Goal: Task Accomplishment & Management: Use online tool/utility

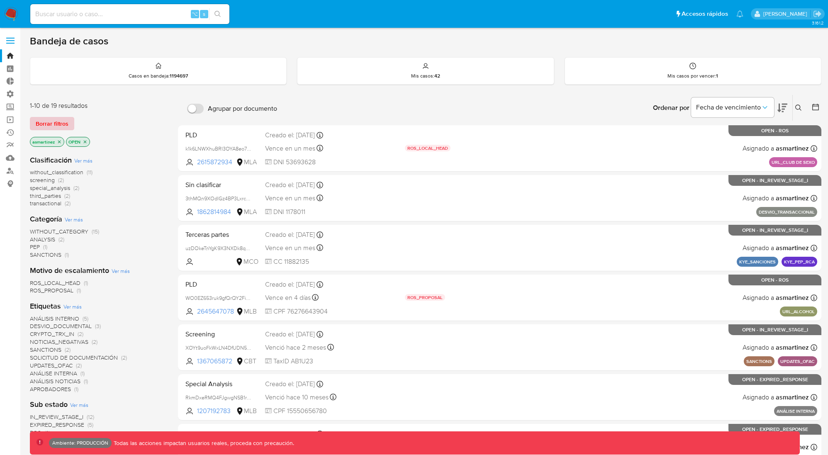
click at [69, 121] on button "Borrar filtros" at bounding box center [52, 123] width 44 height 13
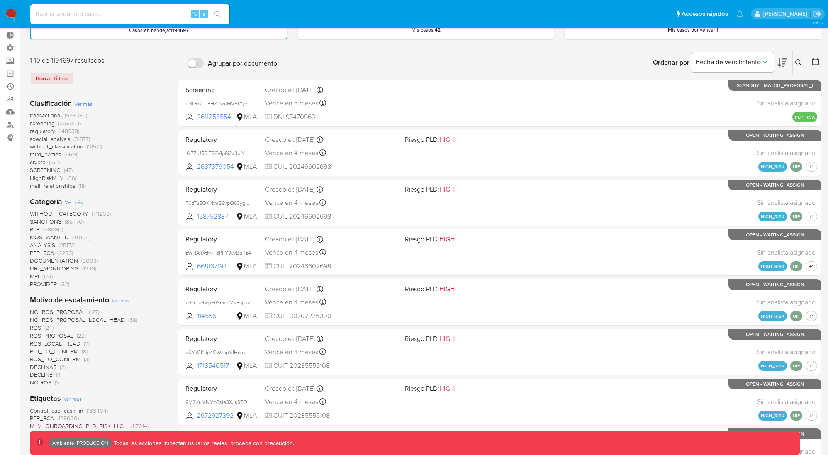
scroll to position [46, 0]
click at [32, 276] on span "MPI" at bounding box center [34, 276] width 9 height 8
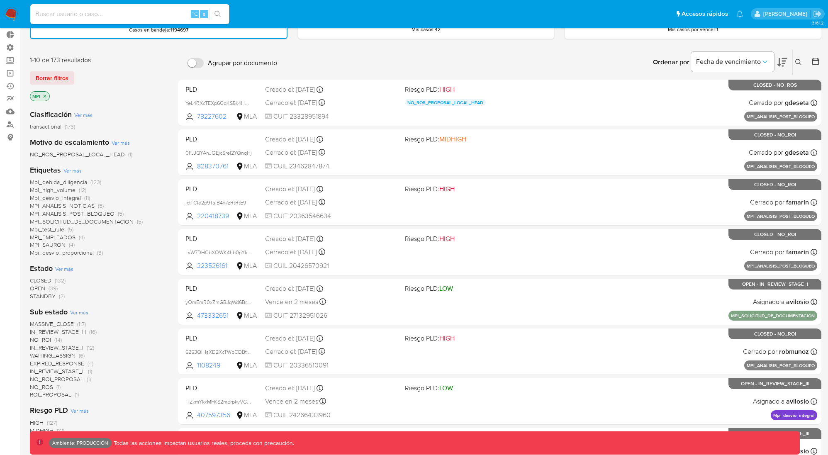
click at [44, 279] on span "CLOSED" at bounding box center [41, 280] width 22 height 8
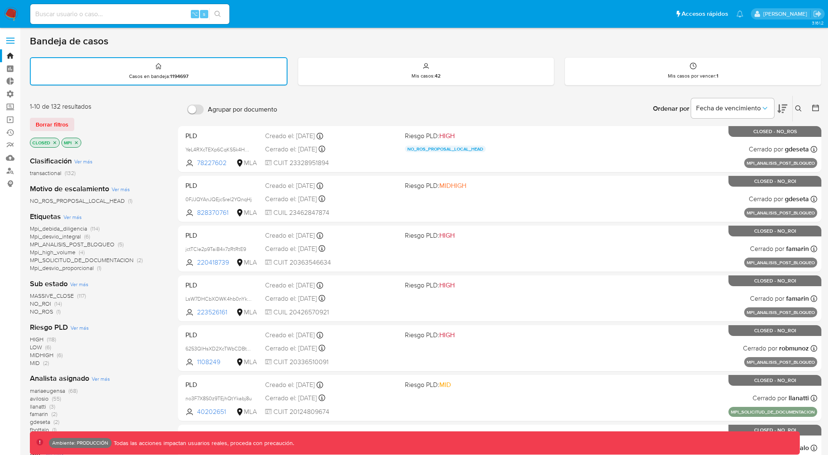
click at [75, 142] on icon "close-filter" at bounding box center [76, 142] width 5 height 5
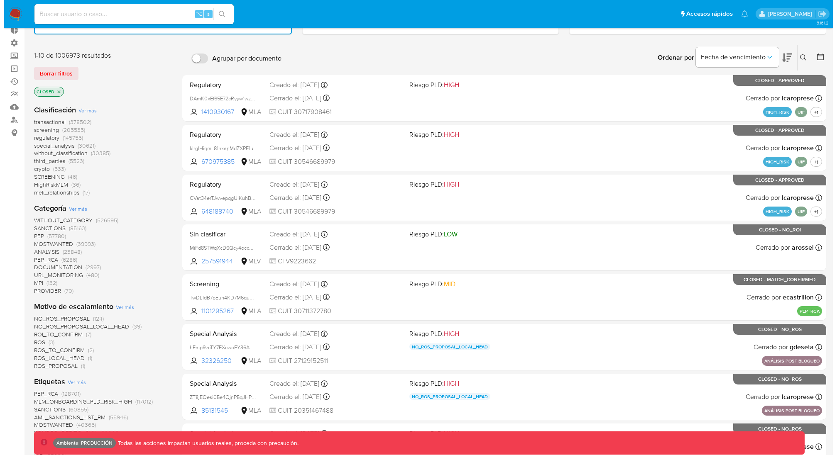
scroll to position [53, 0]
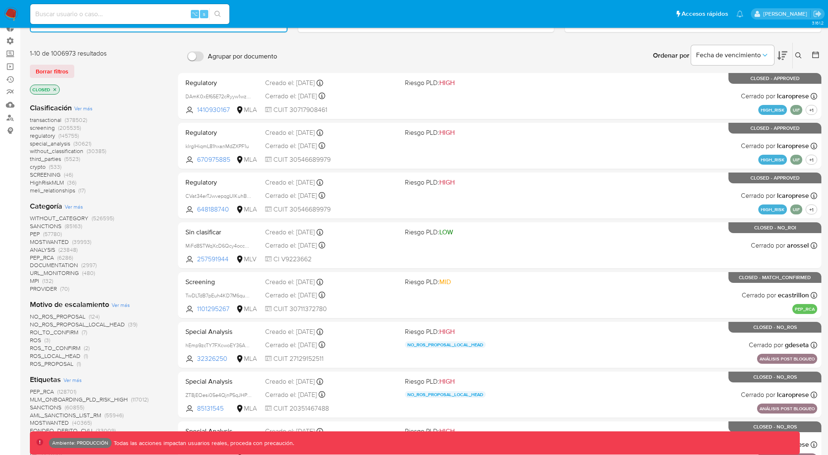
click at [78, 206] on span "Ver más" at bounding box center [74, 206] width 18 height 7
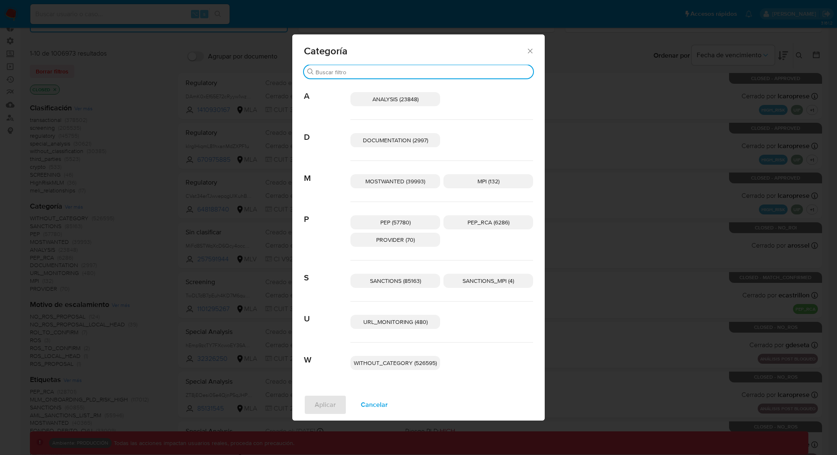
click at [427, 69] on input "Buscar" at bounding box center [422, 71] width 214 height 7
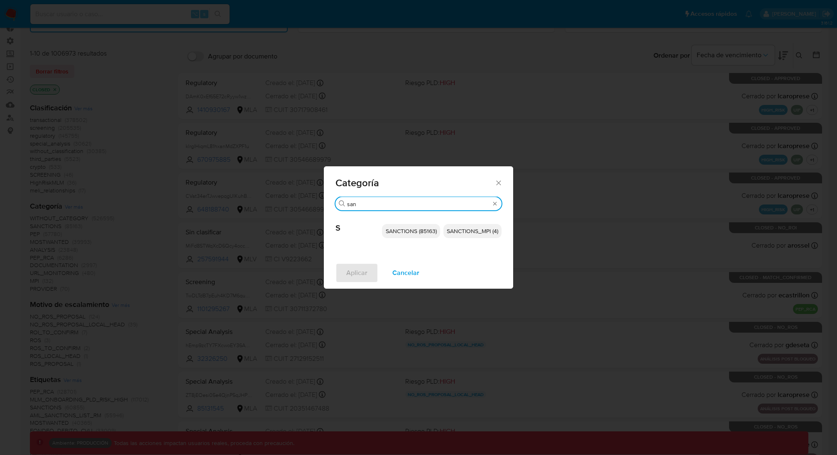
type input "san"
click at [476, 235] on span "SANCTIONS_MPI (4)" at bounding box center [472, 231] width 51 height 8
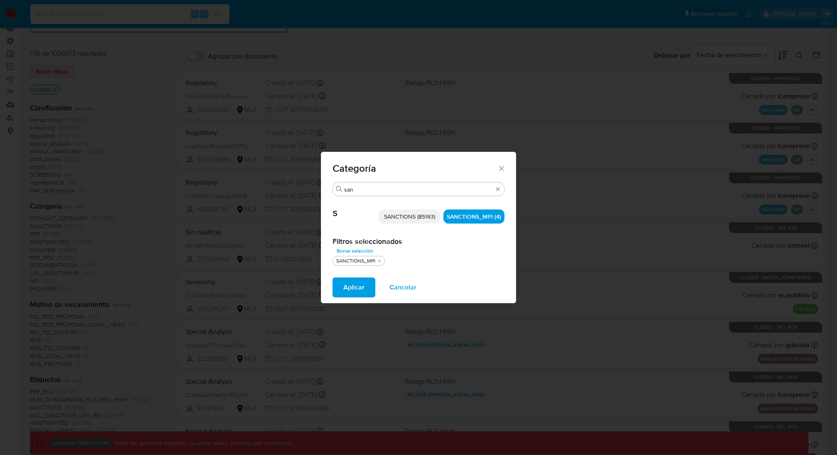
click at [343, 292] on button "Aplicar" at bounding box center [353, 288] width 43 height 20
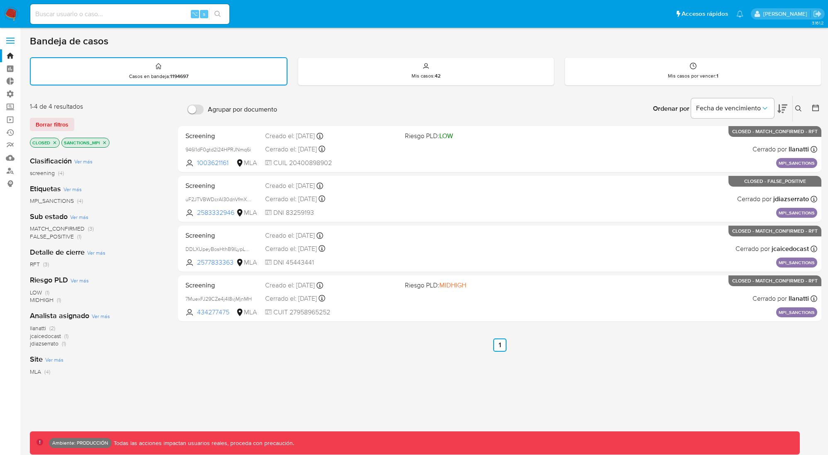
click at [69, 226] on span "MATCH_CONFIRMED" at bounding box center [57, 228] width 55 height 8
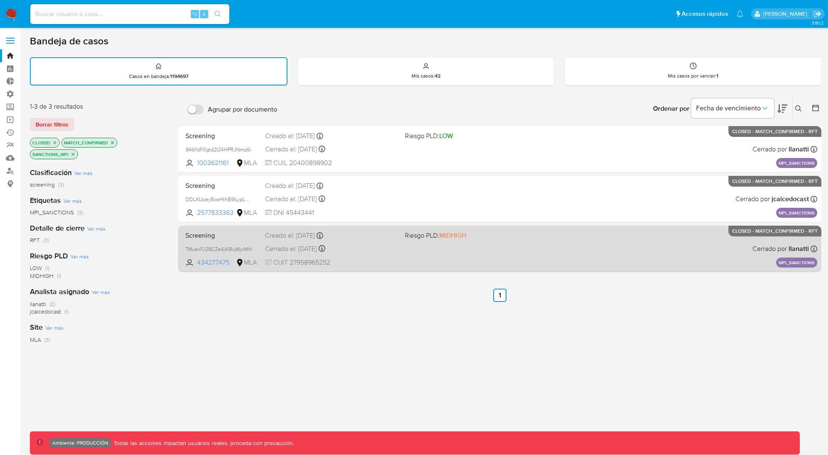
click at [383, 263] on span "CUIT 27958965252" at bounding box center [331, 262] width 133 height 9
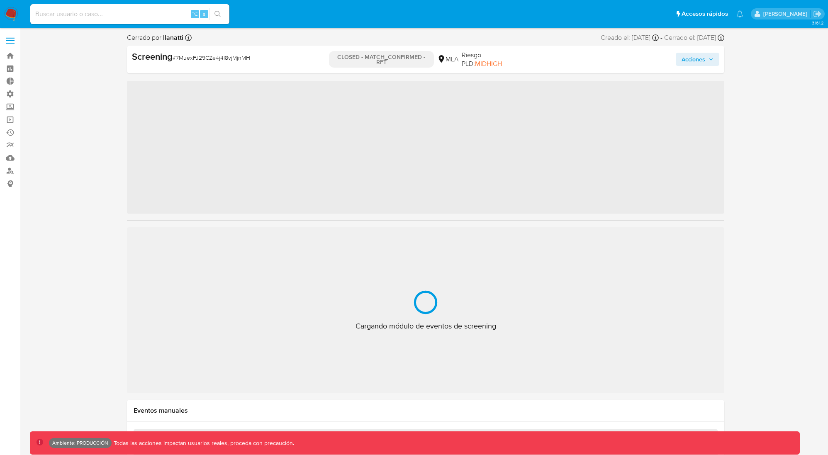
scroll to position [430, 0]
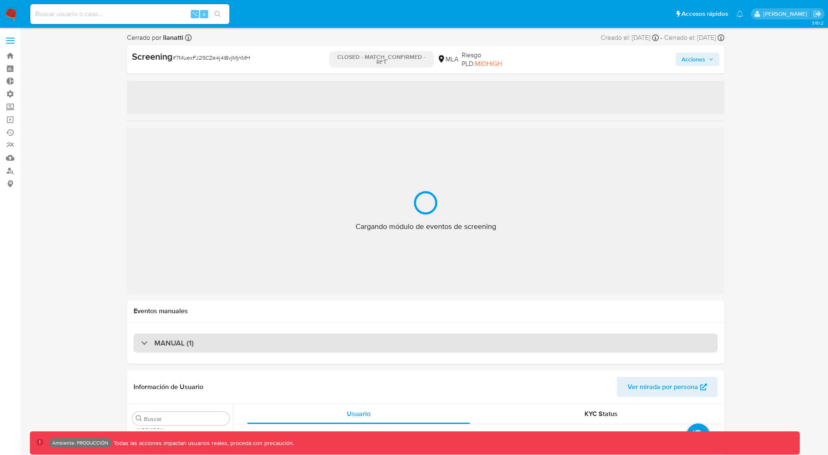
select select "10"
